Goal: Information Seeking & Learning: Learn about a topic

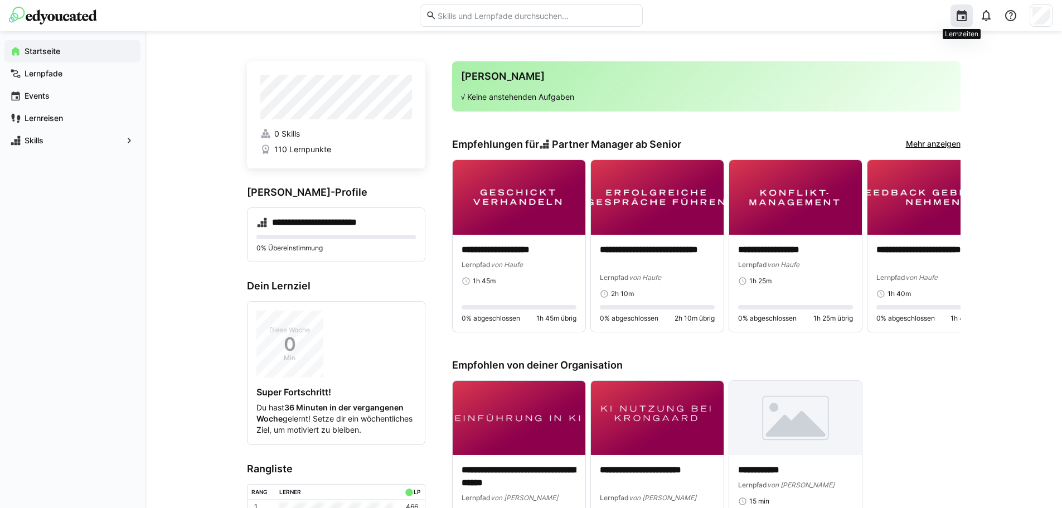
click at [955, 12] on eds-icon at bounding box center [961, 15] width 13 height 13
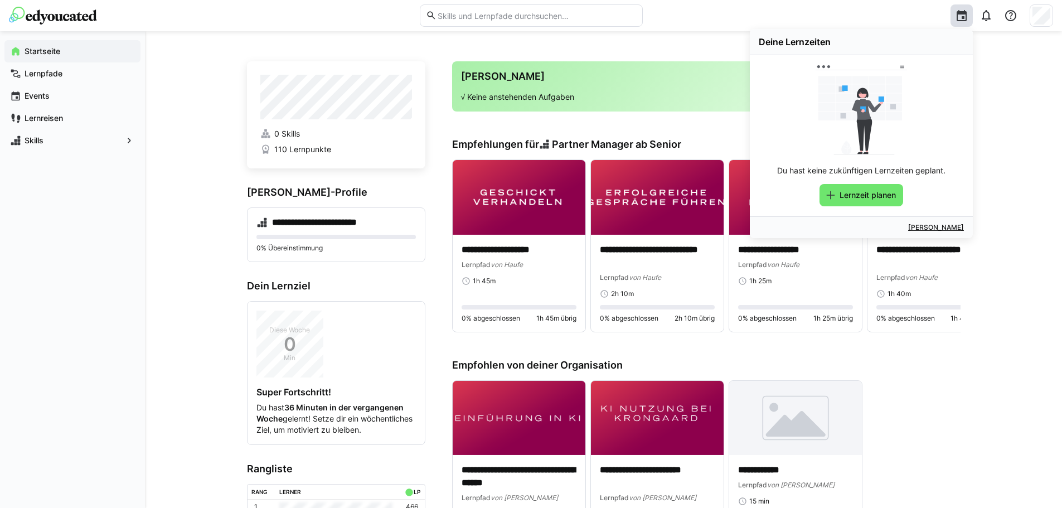
click at [966, 288] on div "**********" at bounding box center [603, 422] width 917 height 783
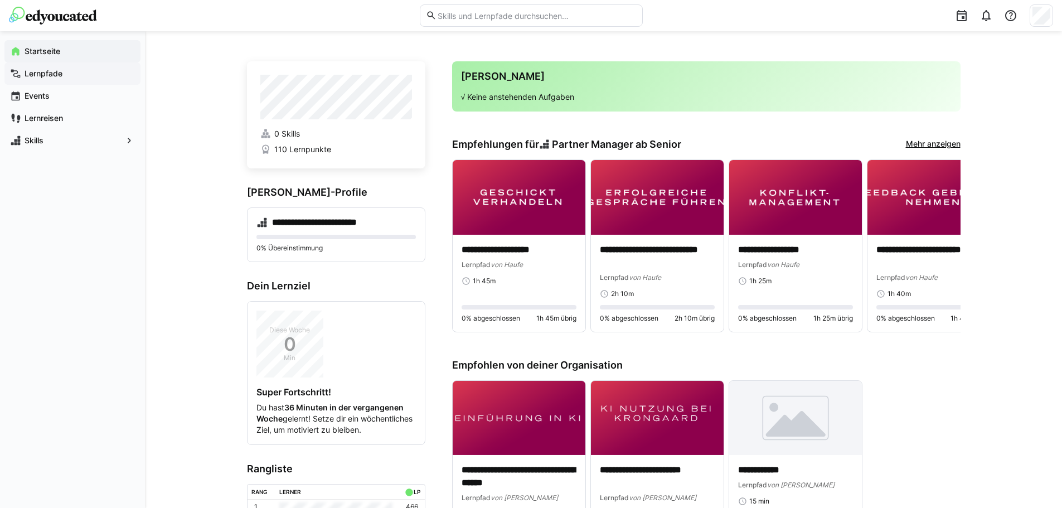
click at [51, 79] on span "Lernpfade" at bounding box center [79, 73] width 112 height 11
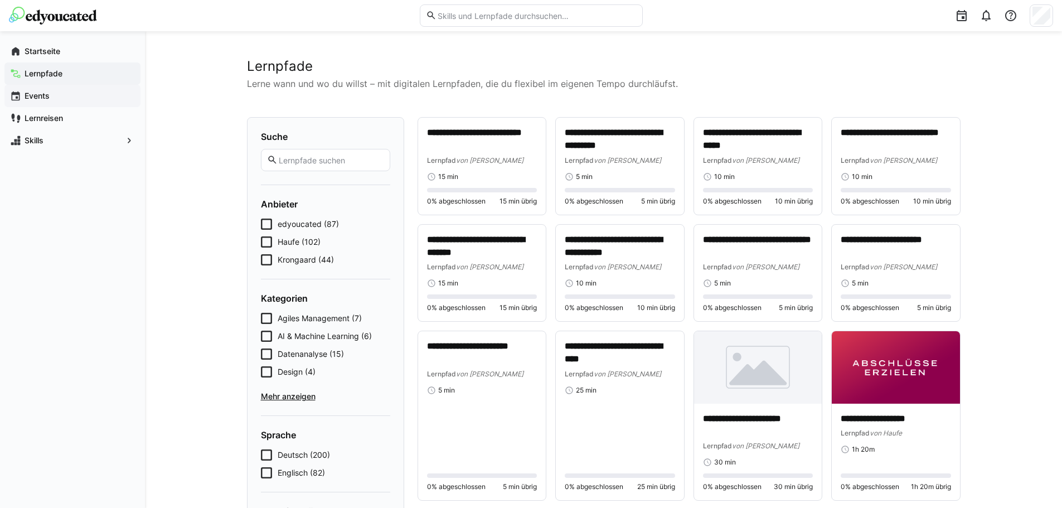
click at [37, 105] on div "Events" at bounding box center [72, 96] width 136 height 22
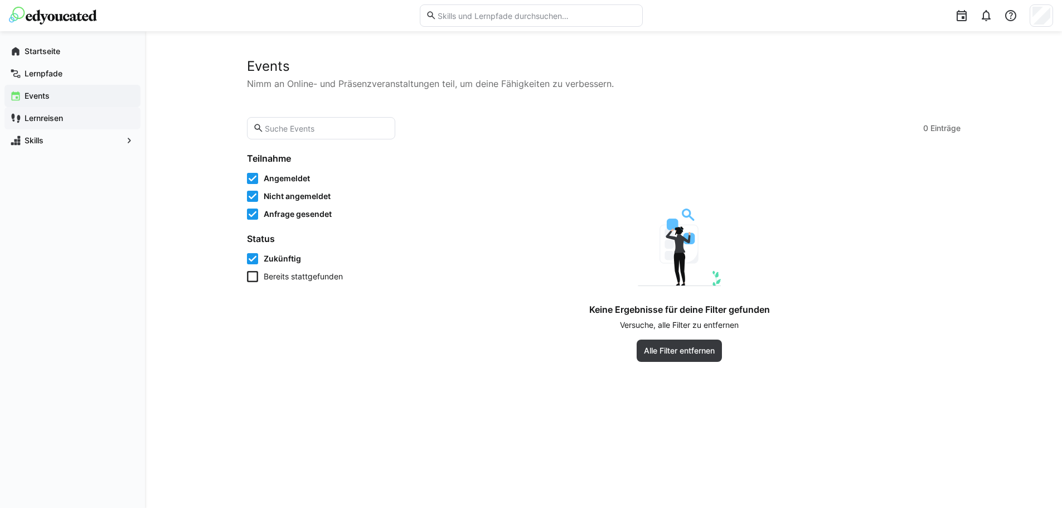
click at [0, 0] on app-navigation-label "Lernreisen" at bounding box center [0, 0] width 0 height 0
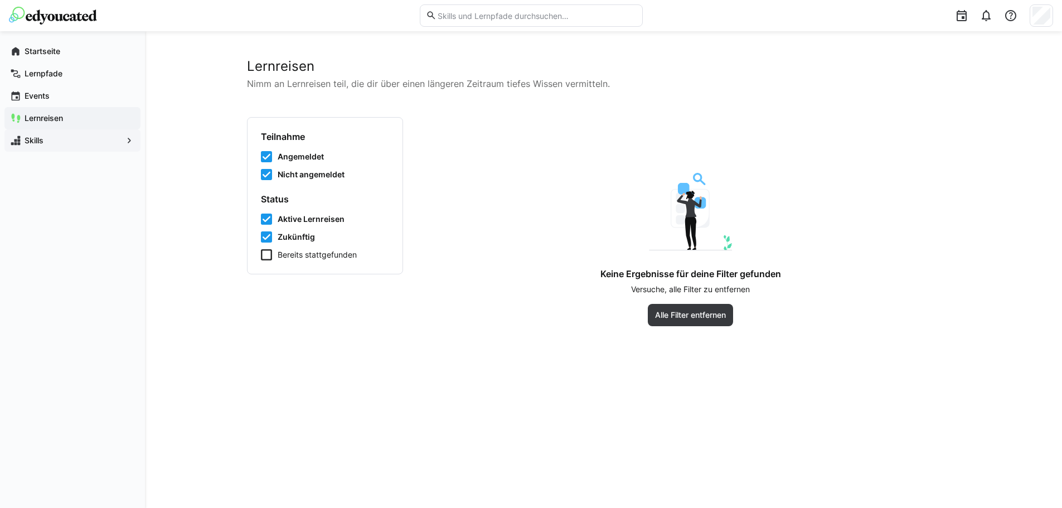
click at [0, 0] on app-navigation-label "Skills" at bounding box center [0, 0] width 0 height 0
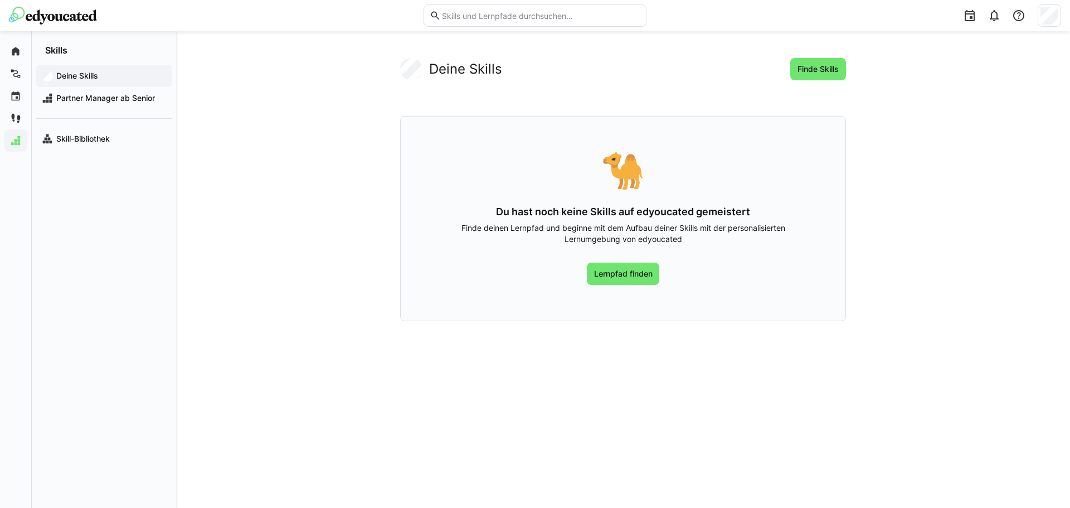
click at [979, 283] on app-your-skills-component "Deine Skills Finde Skills 🐪 Du hast noch keine Skills auf edyoucated gemeistert…" at bounding box center [622, 189] width 713 height 263
click at [79, 99] on span "Partner Manager ab Senior" at bounding box center [110, 98] width 111 height 11
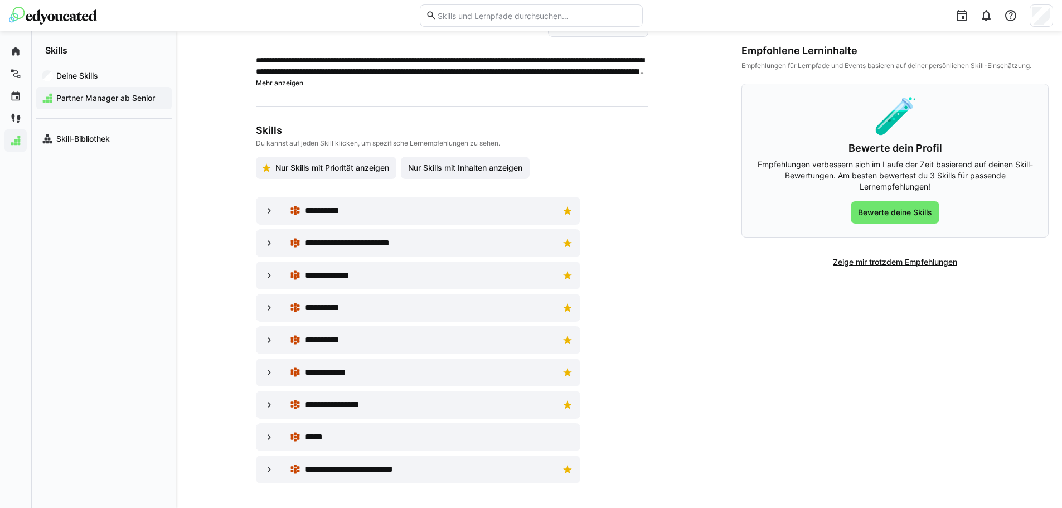
scroll to position [80, 0]
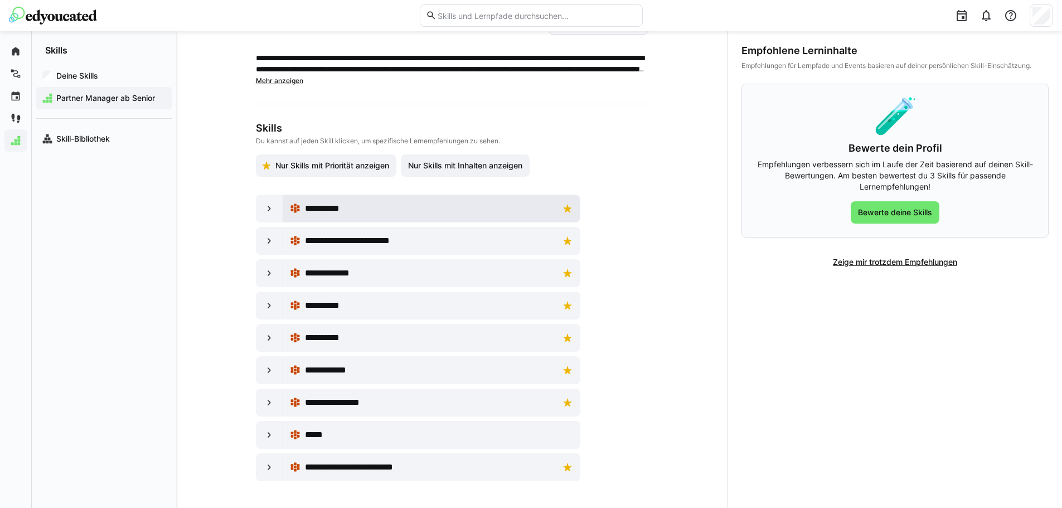
click at [341, 211] on span "**********" at bounding box center [330, 208] width 51 height 13
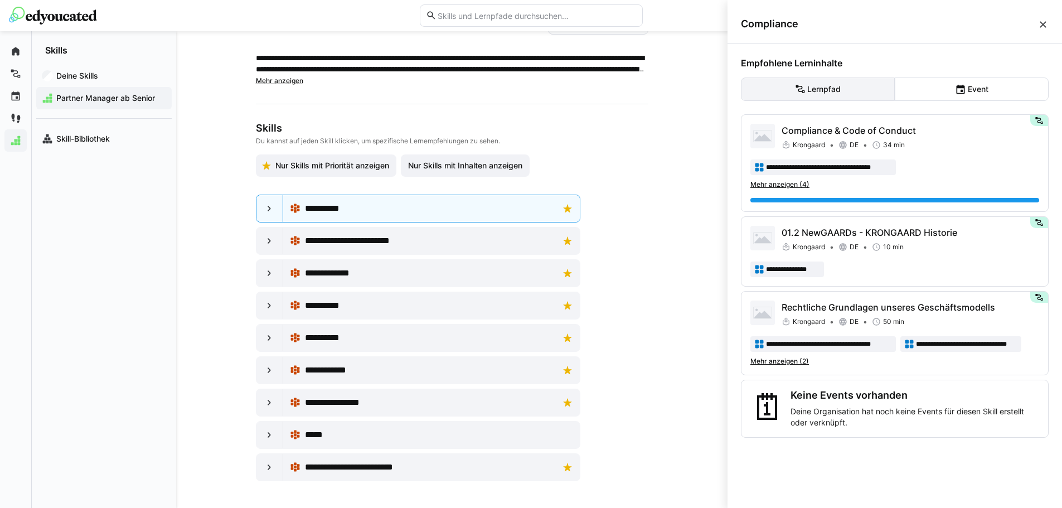
click at [810, 93] on eds-button-option "Lernpfad" at bounding box center [818, 88] width 154 height 23
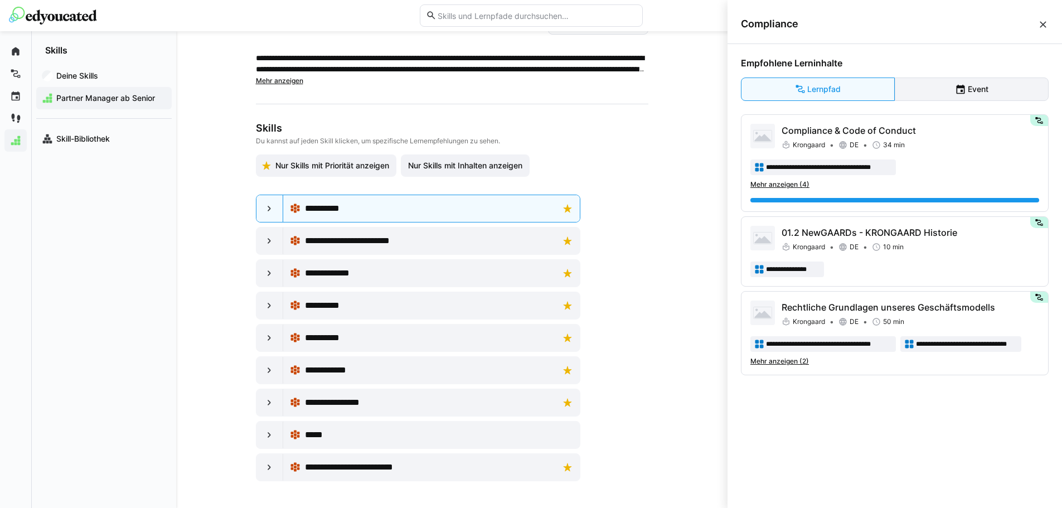
click at [937, 93] on eds-button-option "Event" at bounding box center [972, 88] width 154 height 23
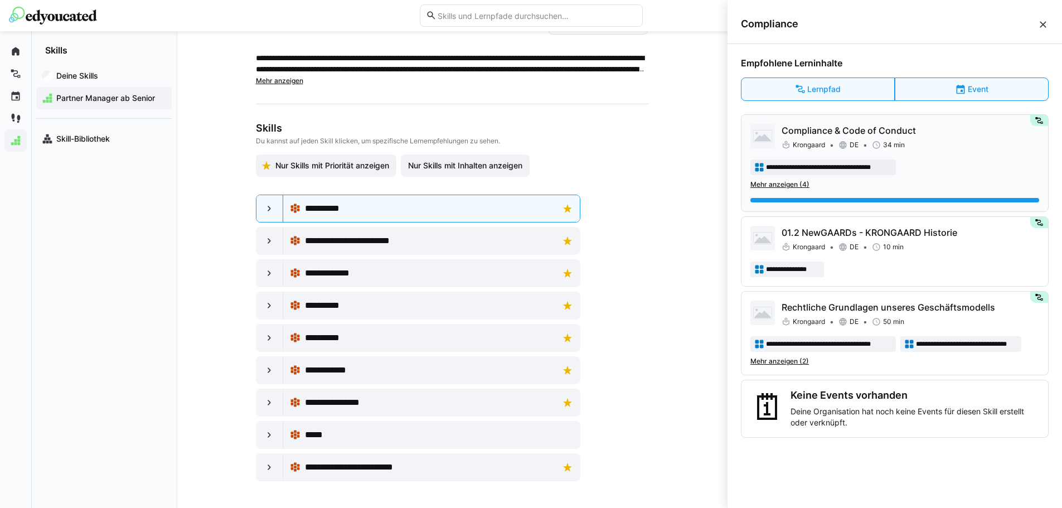
click at [768, 184] on span "Mehr anzeigen (4)" at bounding box center [779, 184] width 59 height 9
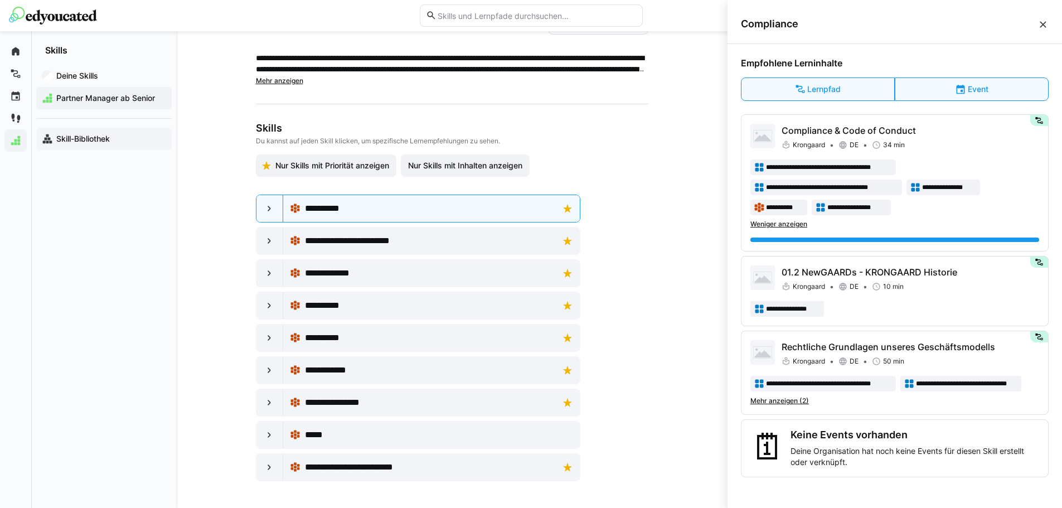
click at [0, 0] on app-navigation-label "Skill-Bibliothek" at bounding box center [0, 0] width 0 height 0
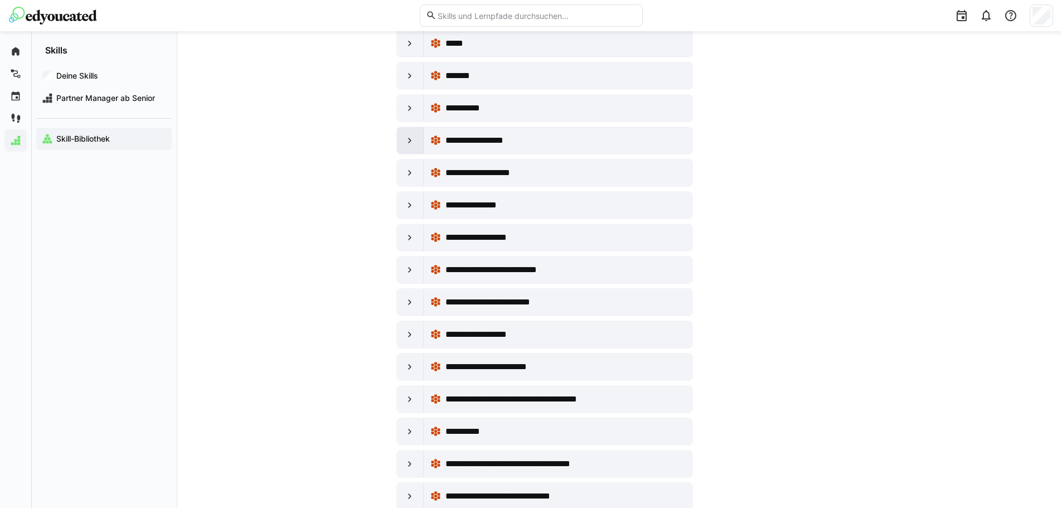
scroll to position [1765, 0]
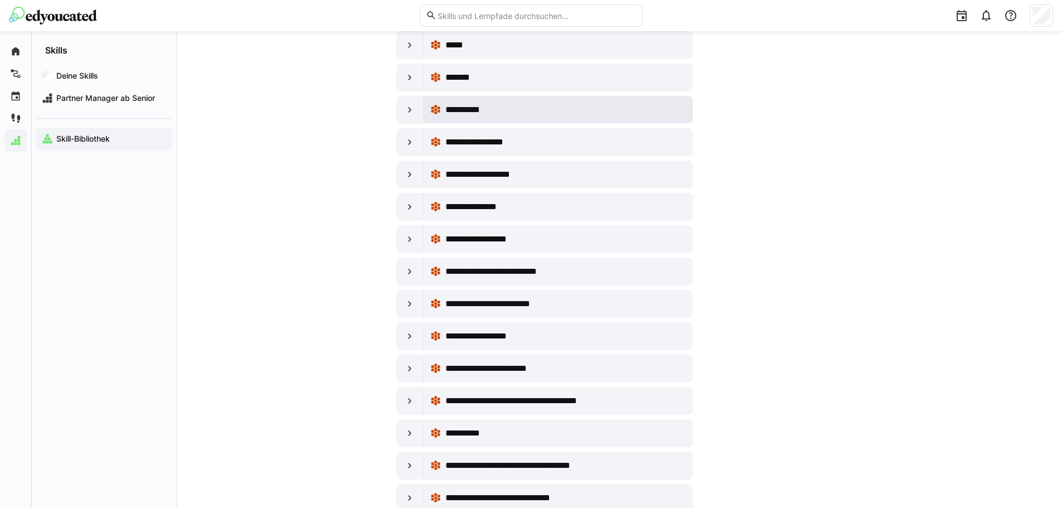
click at [485, 115] on span "**********" at bounding box center [470, 109] width 51 height 13
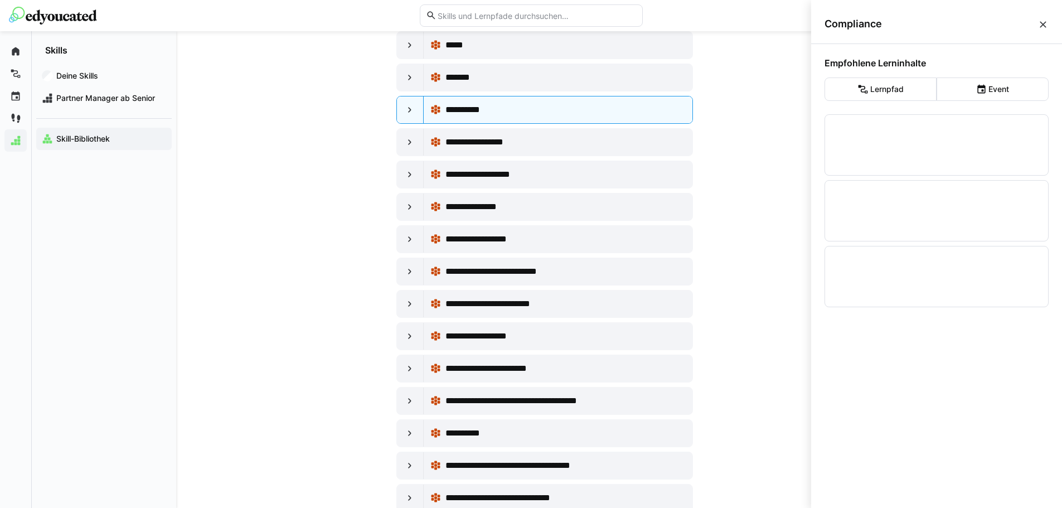
scroll to position [0, 0]
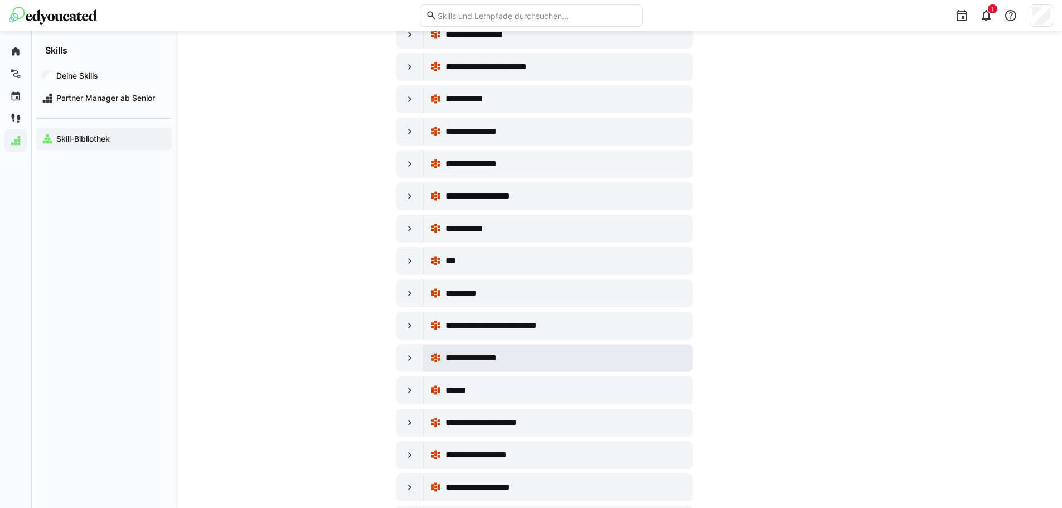
scroll to position [2527, 0]
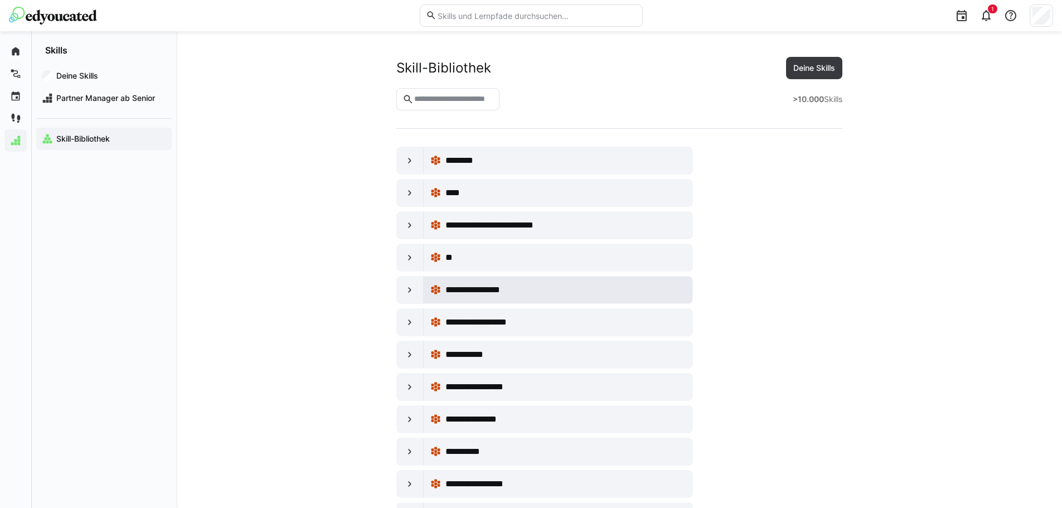
scroll to position [0, 0]
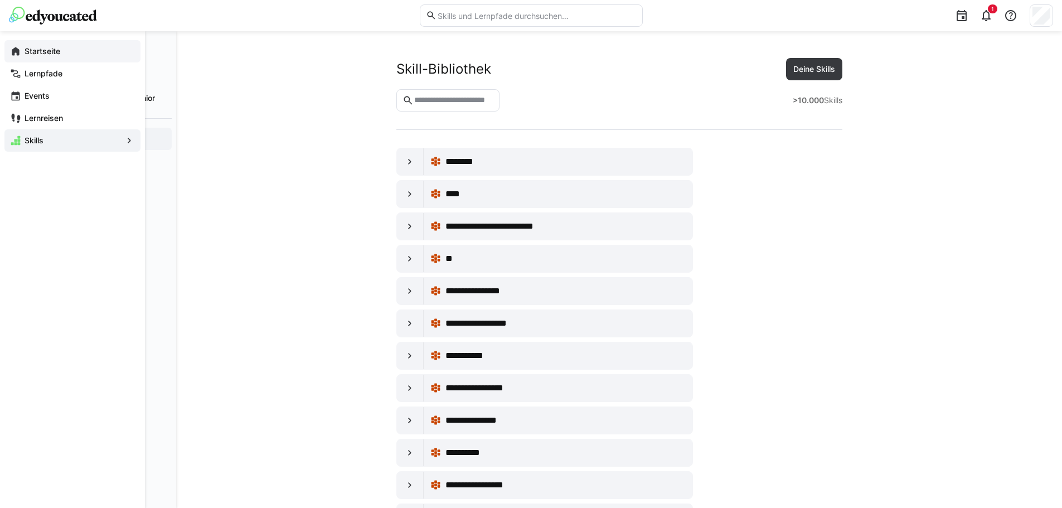
click at [0, 0] on app-navigation-label "Startseite" at bounding box center [0, 0] width 0 height 0
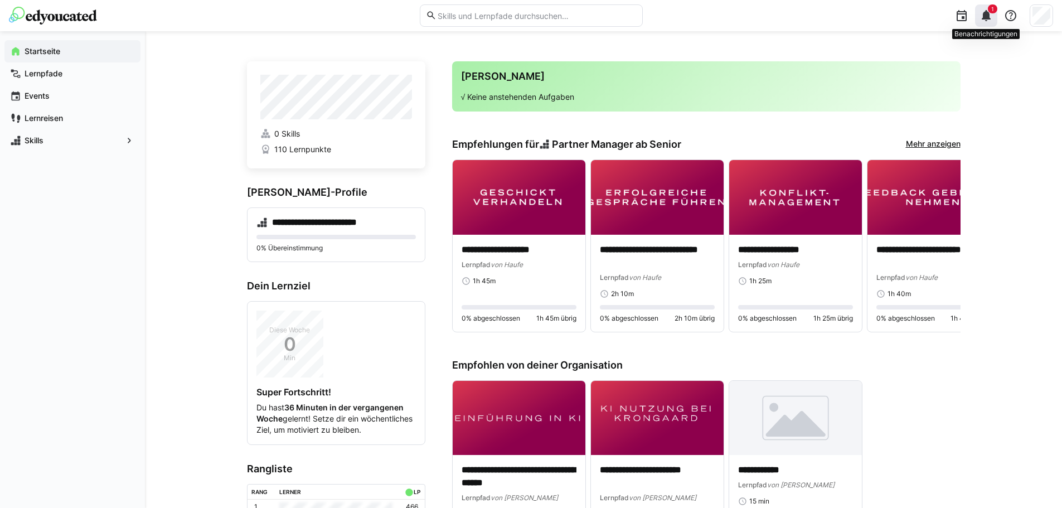
click at [990, 23] on div "1" at bounding box center [986, 15] width 22 height 22
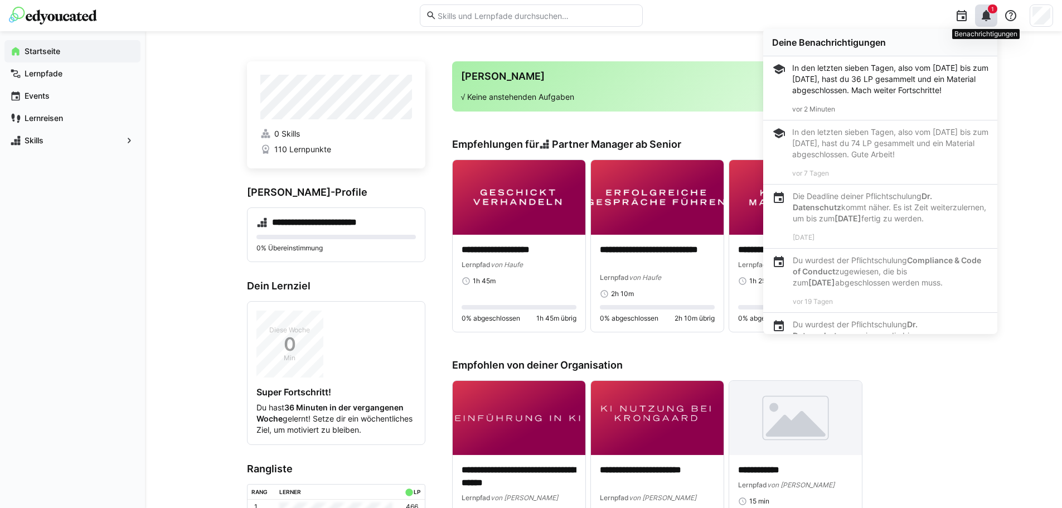
click at [988, 15] on eds-icon at bounding box center [985, 15] width 13 height 13
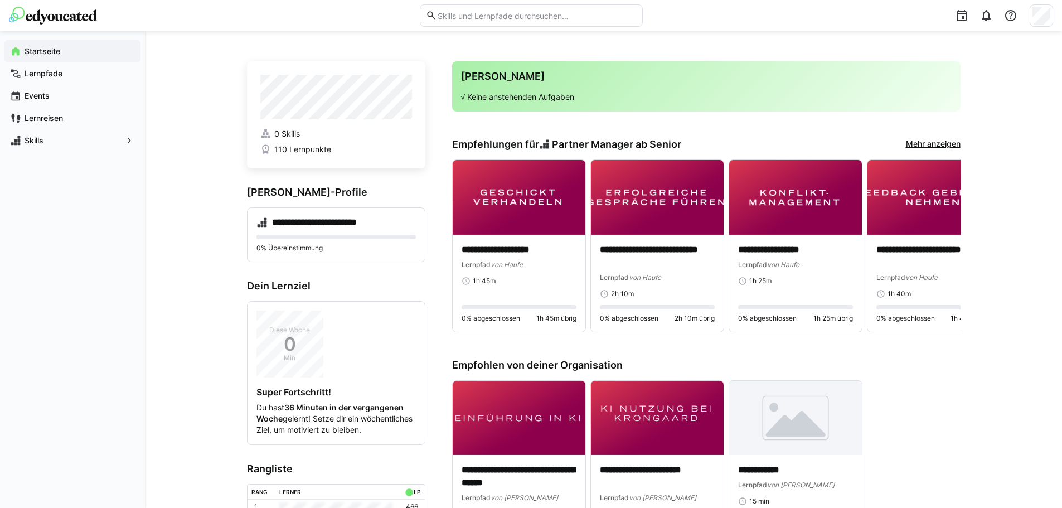
click at [995, 105] on div "**********" at bounding box center [603, 422] width 917 height 783
click at [1007, 18] on eds-icon at bounding box center [1010, 15] width 13 height 13
click at [989, 20] on eds-icon at bounding box center [985, 15] width 13 height 13
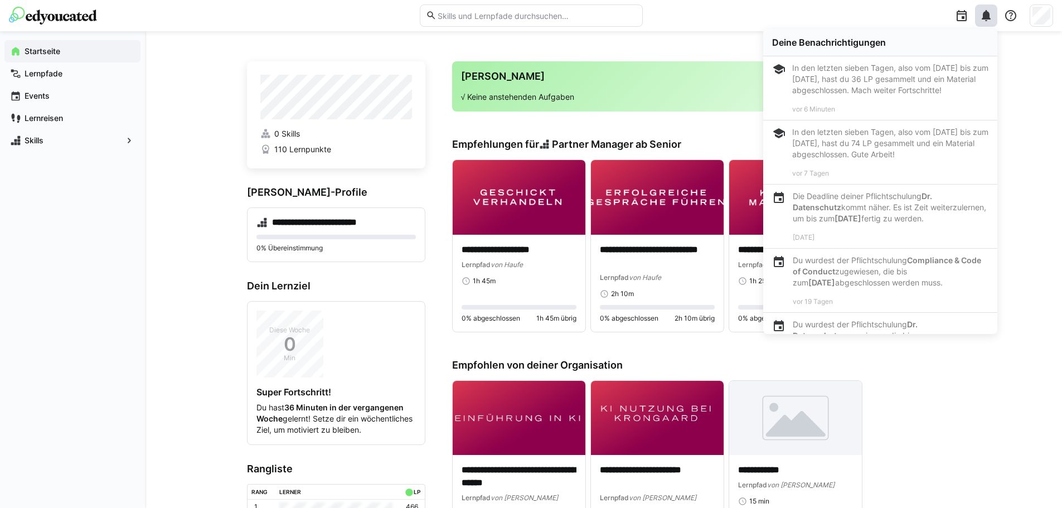
scroll to position [93, 0]
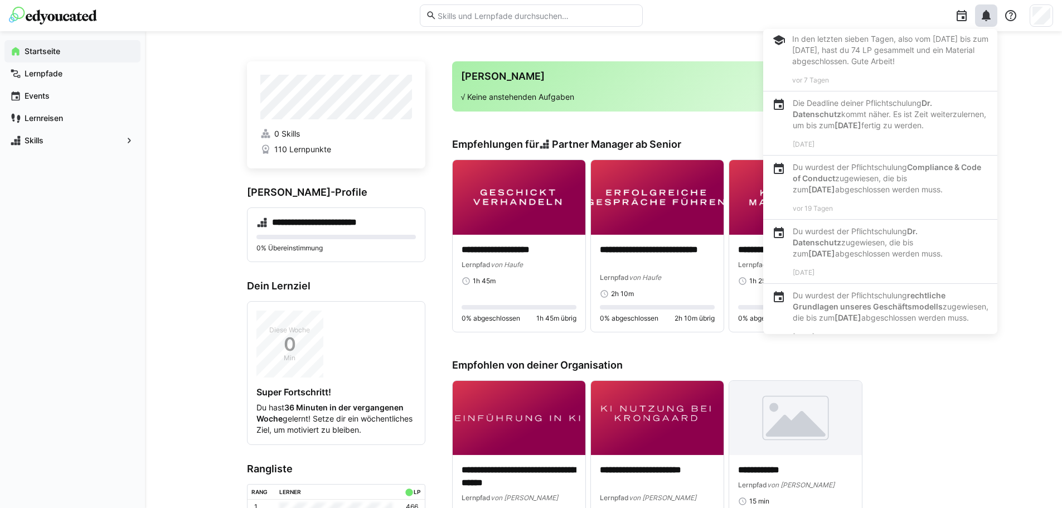
click at [885, 131] on p "Die Deadline deiner Pflichtschulung Dr. Datenschutz kommt näher. Es ist Zeit we…" at bounding box center [891, 114] width 196 height 33
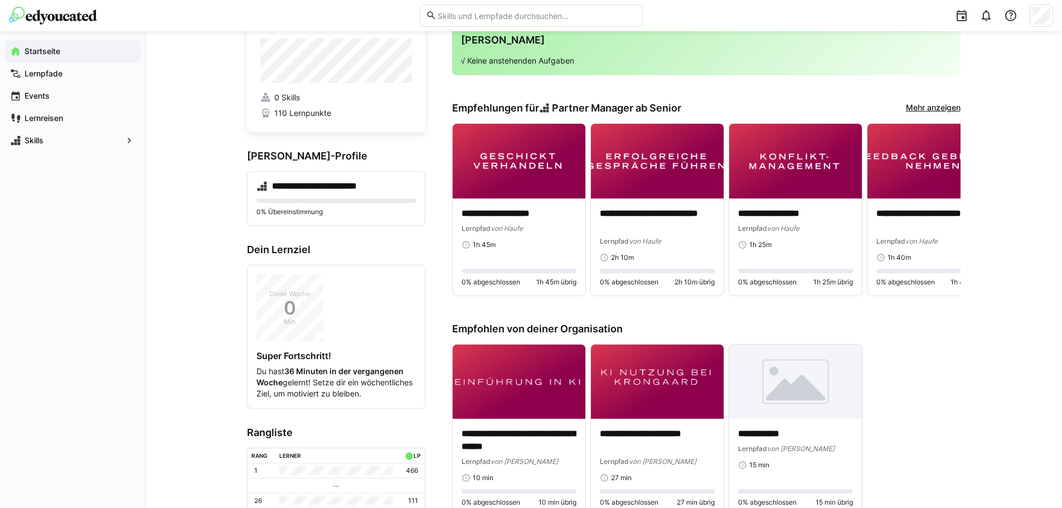
scroll to position [0, 0]
